Goal: Use online tool/utility: Utilize a website feature to perform a specific function

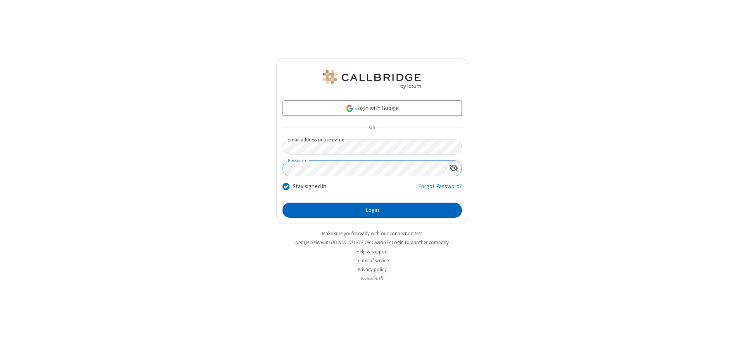
click at [372, 210] on button "Login" at bounding box center [371, 210] width 179 height 15
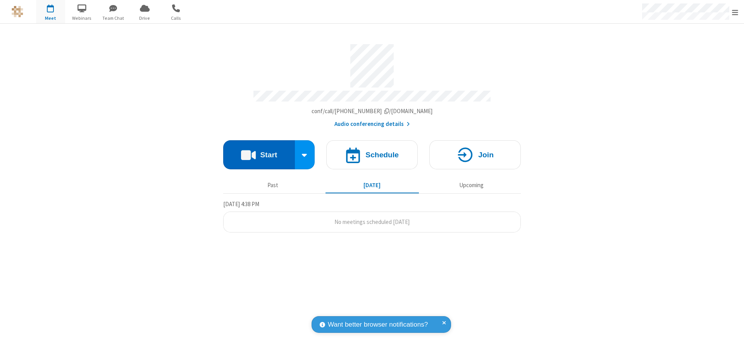
click at [259, 152] on button "Start" at bounding box center [259, 154] width 72 height 29
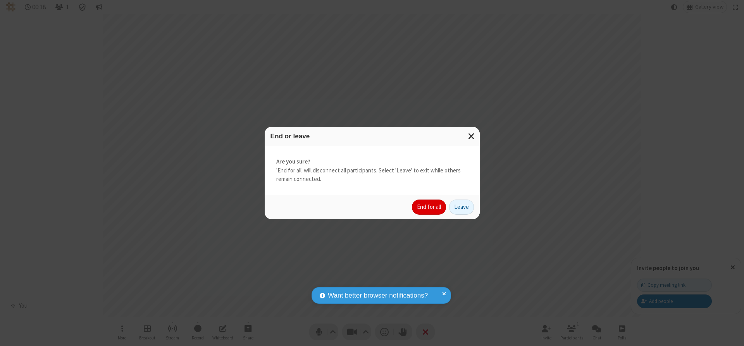
click at [429, 207] on button "End for all" at bounding box center [429, 206] width 34 height 15
